Goal: Task Accomplishment & Management: Complete application form

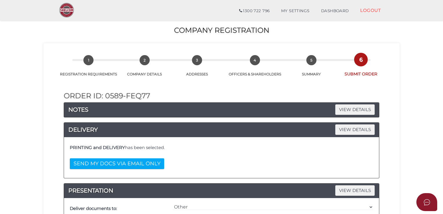
select select "Other"
select select "Comb Binding"
select select "0"
select select "No"
select select "000026488"
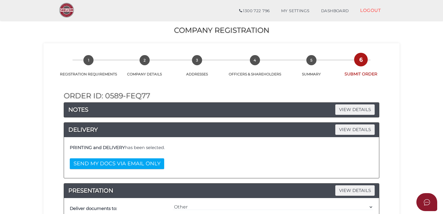
scroll to position [463, 0]
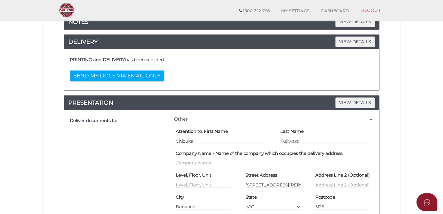
scroll to position [0, 0]
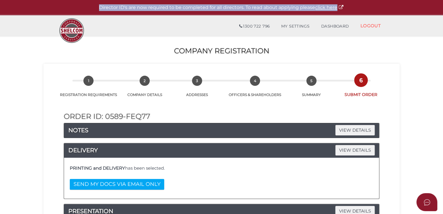
drag, startPoint x: 97, startPoint y: 8, endPoint x: 394, endPoint y: 100, distance: 311.3
click at [362, 9] on p "Director ID's are now required to be completed for all directors. To read about…" at bounding box center [221, 7] width 414 height 7
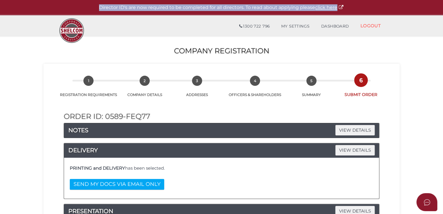
drag, startPoint x: 367, startPoint y: 9, endPoint x: 90, endPoint y: 12, distance: 277.1
click at [90, 12] on div "Director ID's are now required to be completed for all directors. To read about…" at bounding box center [221, 7] width 443 height 15
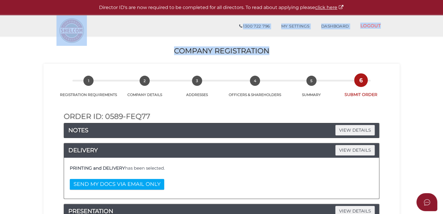
drag, startPoint x: 48, startPoint y: 26, endPoint x: 411, endPoint y: 54, distance: 364.4
click at [411, 53] on h2 "Company Registration" at bounding box center [221, 51] width 443 height 8
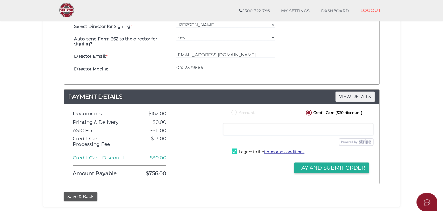
scroll to position [405, 0]
